Goal: Task Accomplishment & Management: Manage account settings

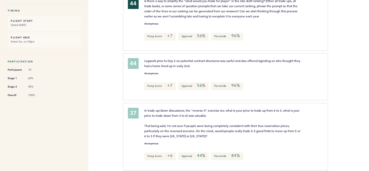
scroll to position [96, 0]
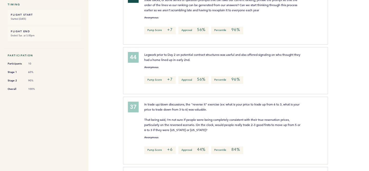
click at [338, 47] on div at bounding box center [348, 17] width 41 height 59
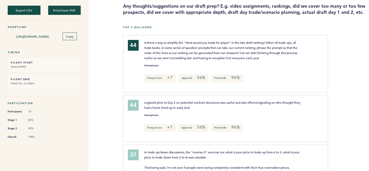
scroll to position [0, 0]
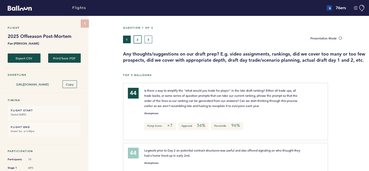
click at [136, 37] on button "2" at bounding box center [138, 40] width 8 height 8
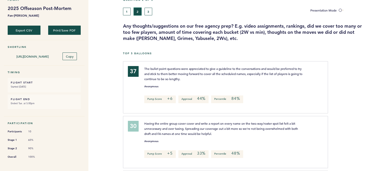
scroll to position [28, 0]
click at [331, 57] on div "Top 5 Balloons" at bounding box center [246, 56] width 246 height 9
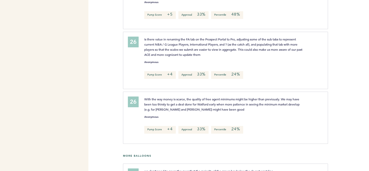
scroll to position [0, 0]
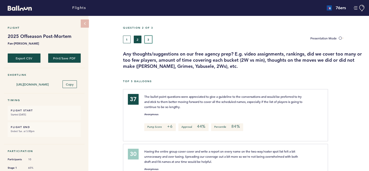
click at [148, 40] on button "3" at bounding box center [149, 40] width 8 height 8
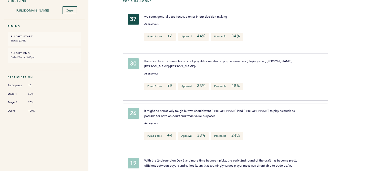
scroll to position [75, 0]
click at [334, 70] on div at bounding box center [348, 78] width 41 height 48
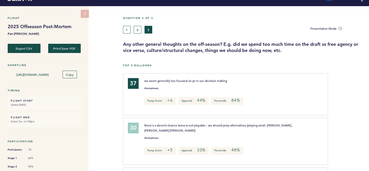
scroll to position [0, 0]
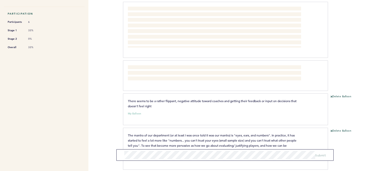
scroll to position [174, 0]
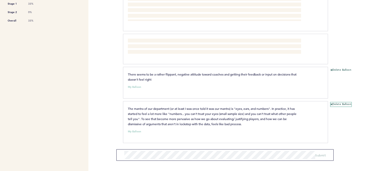
click at [337, 104] on button "Delete Balloon" at bounding box center [341, 105] width 21 height 4
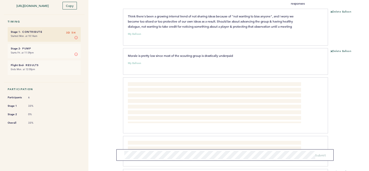
scroll to position [0, 0]
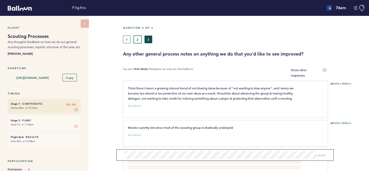
click at [137, 39] on button "2" at bounding box center [138, 40] width 8 height 8
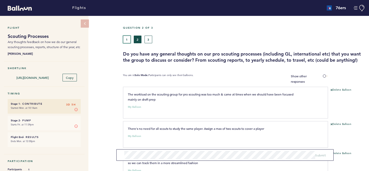
click at [128, 39] on button "1" at bounding box center [127, 40] width 8 height 8
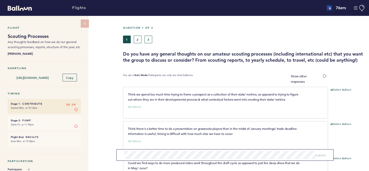
click at [114, 78] on div "Flight Scouting Processes Any thoughts feedback on how we do our general scouti…" at bounding box center [184, 93] width 369 height 155
